Goal: Share content

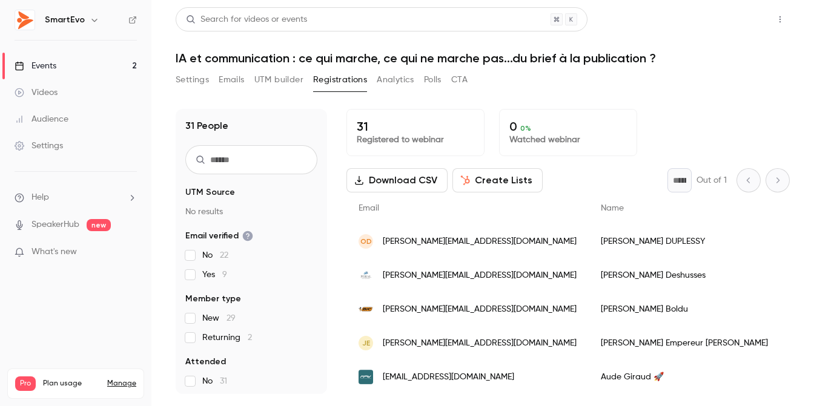
click at [739, 17] on button "Share" at bounding box center [737, 19] width 48 height 24
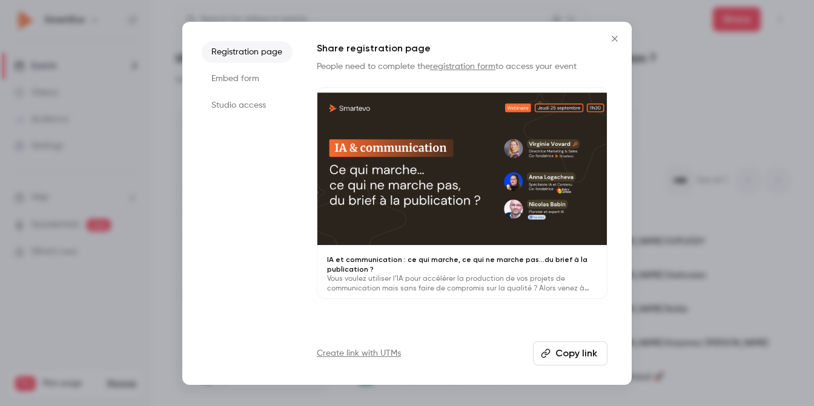
click at [546, 351] on icon "button" at bounding box center [546, 354] width 10 height 10
click at [612, 40] on icon "Close" at bounding box center [615, 39] width 15 height 10
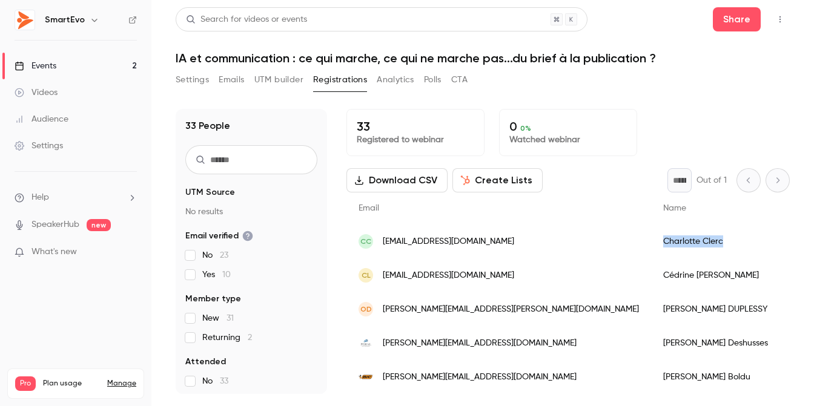
drag, startPoint x: 627, startPoint y: 243, endPoint x: 557, endPoint y: 240, distance: 70.3
click at [651, 240] on div "Charlotte Clerc" at bounding box center [792, 242] width 282 height 34
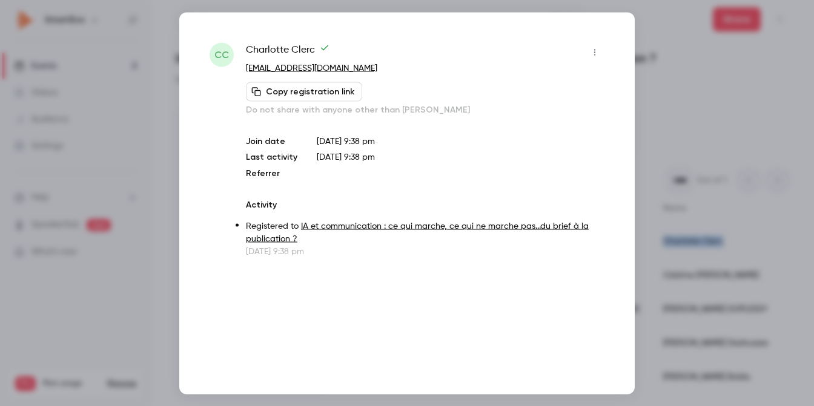
copy div "Charlotte Clerc"
